Goal: Check status: Check status

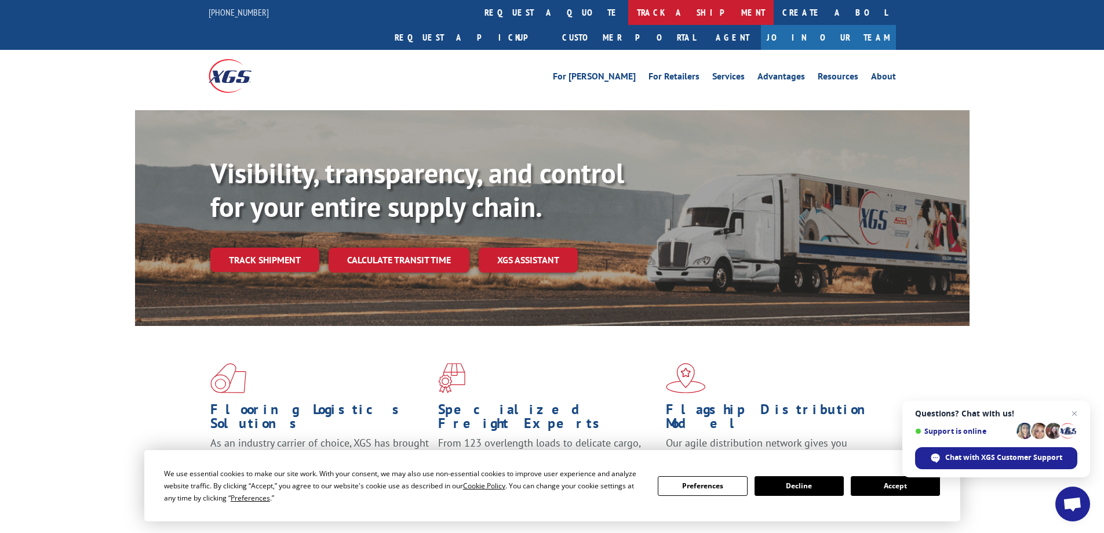
click at [628, 9] on link "track a shipment" at bounding box center [700, 12] width 145 height 25
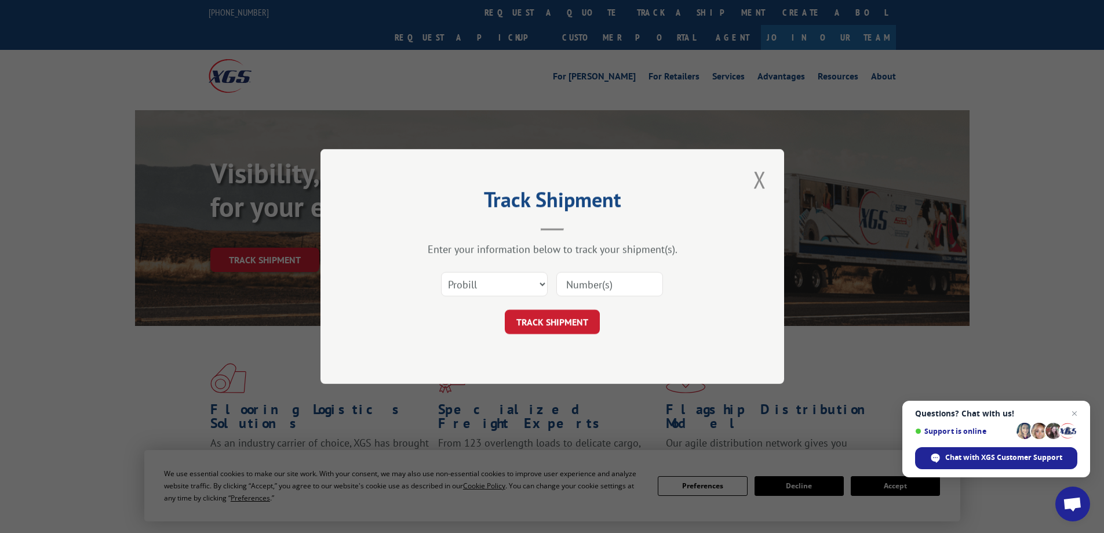
click at [647, 284] on input at bounding box center [609, 284] width 107 height 24
paste input "23516542"
type input "23516542"
drag, startPoint x: 513, startPoint y: 287, endPoint x: 513, endPoint y: 294, distance: 7.0
click at [513, 287] on select "Select category... Probill BOL PO" at bounding box center [494, 284] width 107 height 24
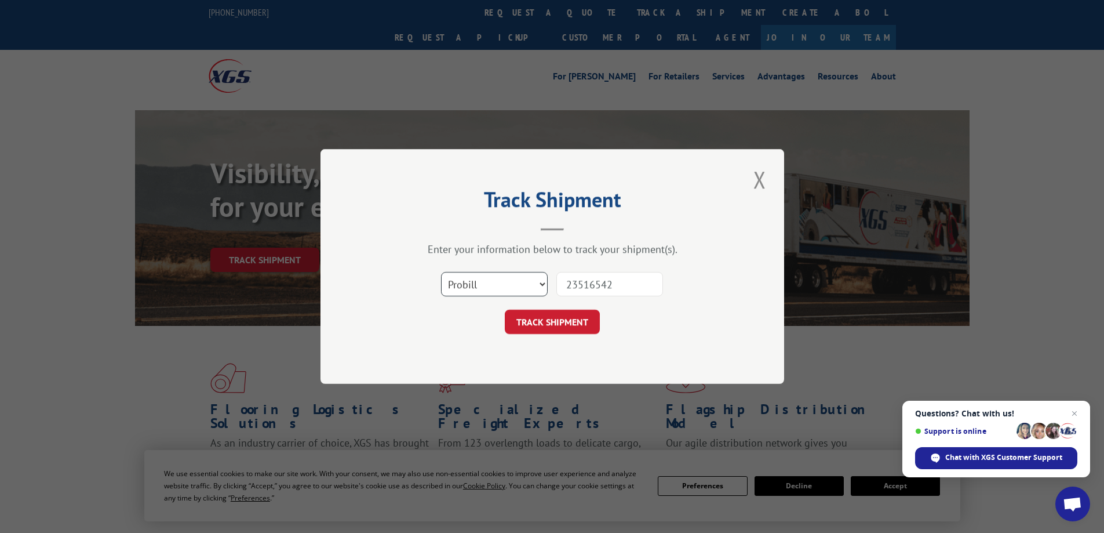
select select "po"
click at [441, 272] on select "Select category... Probill BOL PO" at bounding box center [494, 284] width 107 height 24
drag, startPoint x: 577, startPoint y: 290, endPoint x: 499, endPoint y: 290, distance: 77.6
click at [503, 290] on div "Select category... Probill BOL PO 23516542" at bounding box center [552, 284] width 348 height 38
type input "23516542"
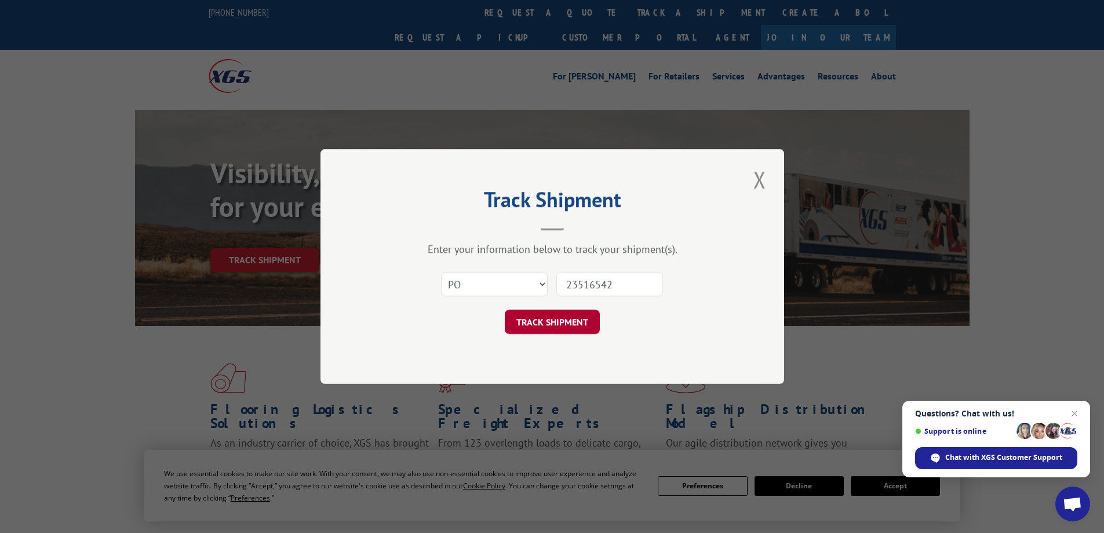
click at [542, 326] on button "TRACK SHIPMENT" at bounding box center [552, 321] width 95 height 24
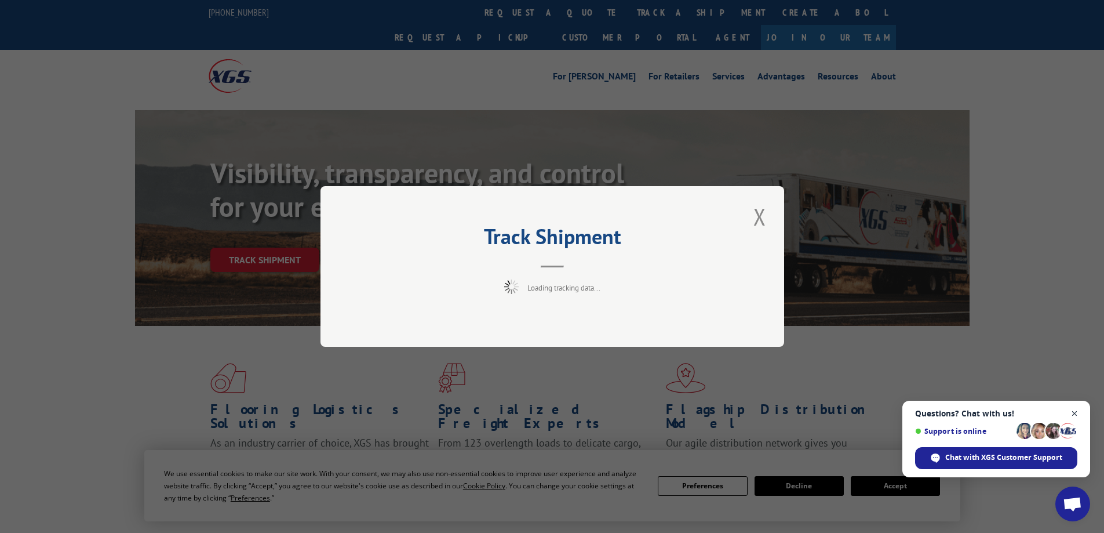
click at [1077, 411] on span "Open chat" at bounding box center [1074, 413] width 14 height 14
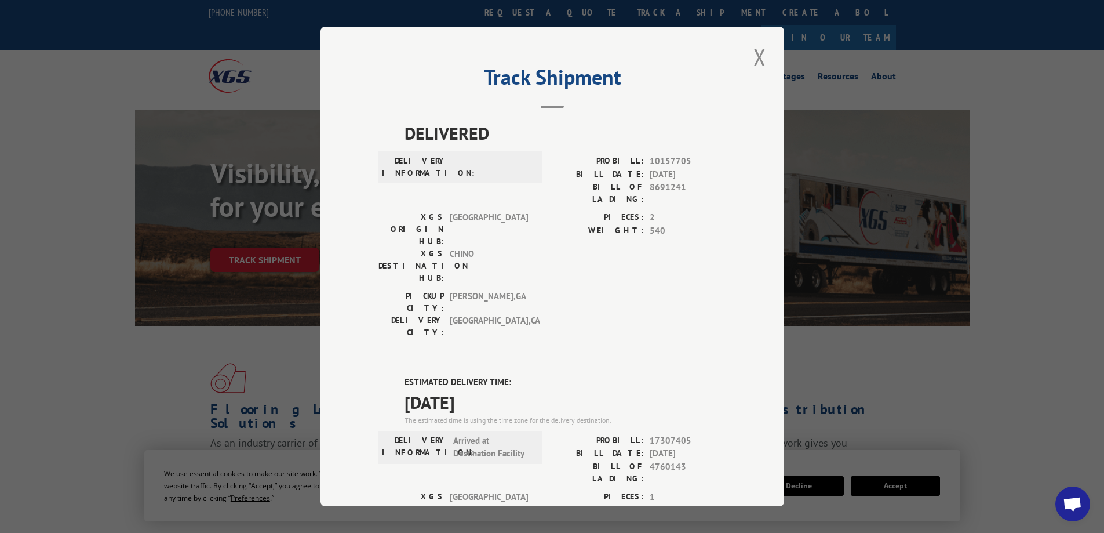
drag, startPoint x: 362, startPoint y: 331, endPoint x: 495, endPoint y: 333, distance: 133.3
click at [495, 333] on div "Track Shipment DELIVERED DELIVERY INFORMATION: PROBILL: 10157705 BILL DATE: [DA…" at bounding box center [552, 266] width 464 height 479
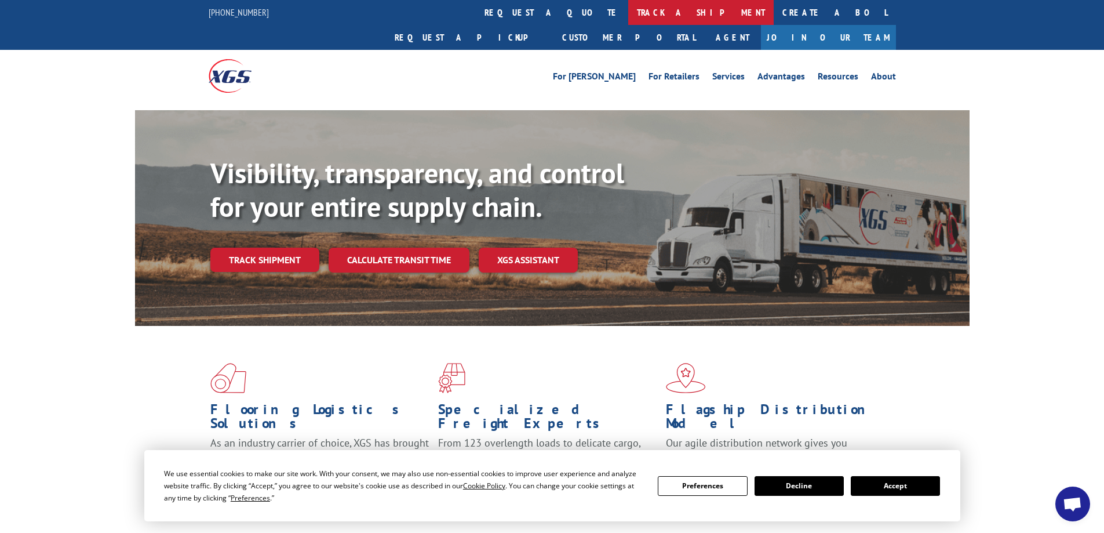
click at [628, 14] on link "track a shipment" at bounding box center [700, 12] width 145 height 25
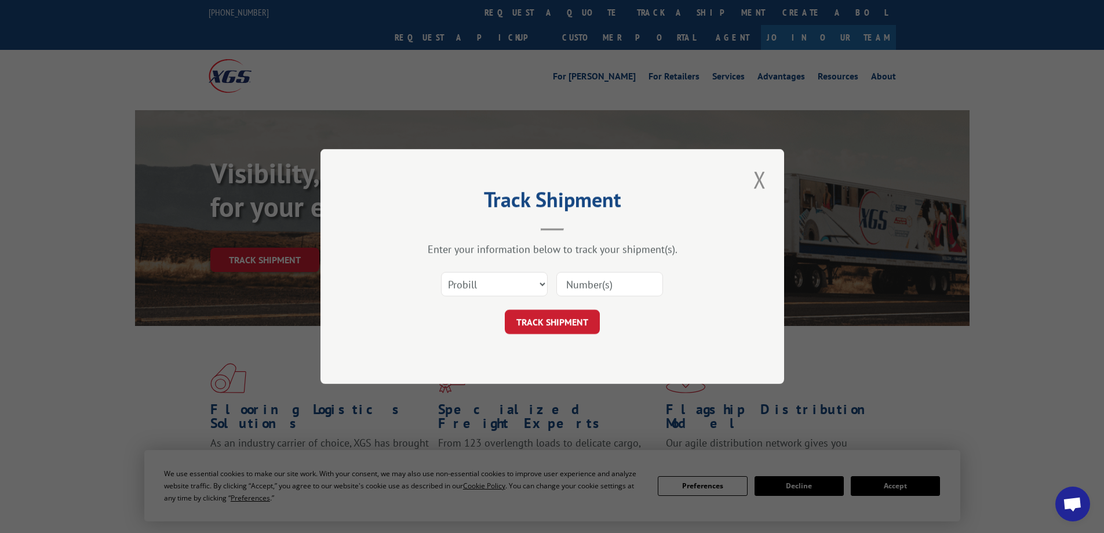
drag, startPoint x: 606, startPoint y: 285, endPoint x: 550, endPoint y: 286, distance: 56.2
click at [606, 285] on input at bounding box center [609, 284] width 107 height 24
paste input "23516842"
type input "23516842"
drag, startPoint x: 502, startPoint y: 286, endPoint x: 501, endPoint y: 294, distance: 7.6
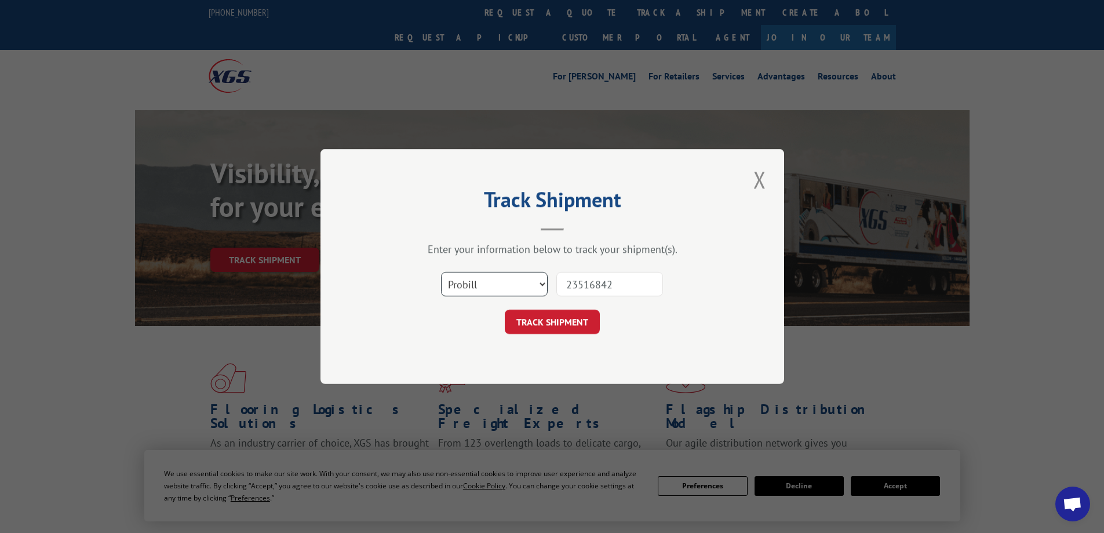
click at [501, 287] on select "Select category... Probill BOL PO" at bounding box center [494, 284] width 107 height 24
select select "po"
click at [441, 272] on select "Select category... Probill BOL PO" at bounding box center [494, 284] width 107 height 24
drag, startPoint x: 576, startPoint y: 294, endPoint x: 473, endPoint y: 292, distance: 103.2
click at [486, 291] on div "Select category... Probill BOL PO 23516842" at bounding box center [552, 284] width 348 height 38
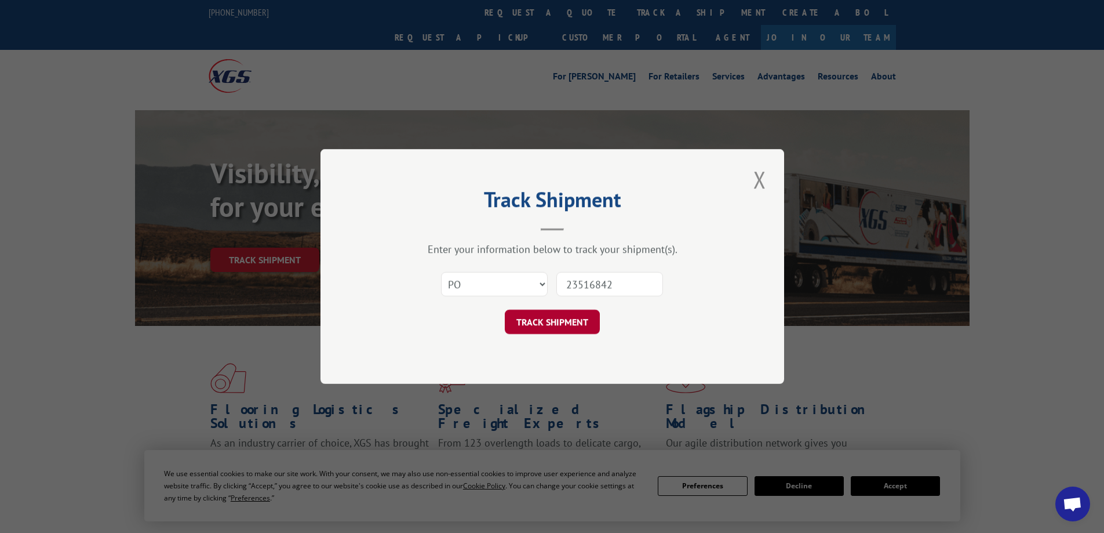
type input "23516842"
click at [528, 324] on button "TRACK SHIPMENT" at bounding box center [552, 321] width 95 height 24
